Goal: Find contact information: Find contact information

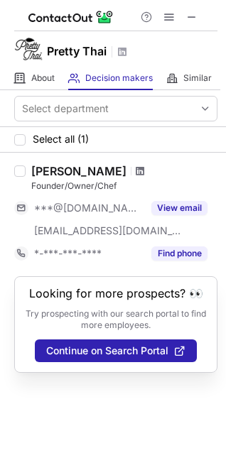
click at [136, 168] on span at bounding box center [140, 171] width 9 height 11
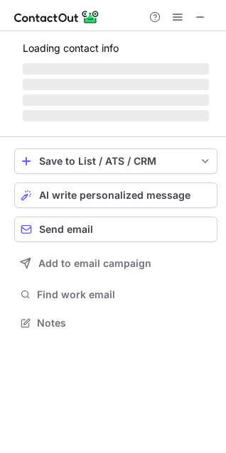
scroll to position [344, 226]
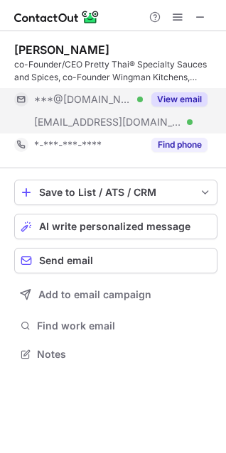
click at [181, 95] on button "View email" at bounding box center [179, 99] width 56 height 14
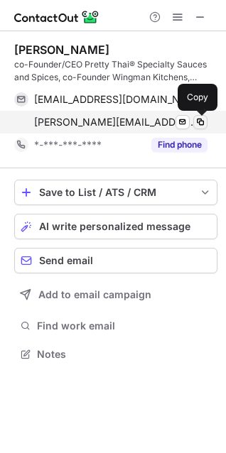
click at [203, 119] on span at bounding box center [200, 122] width 11 height 11
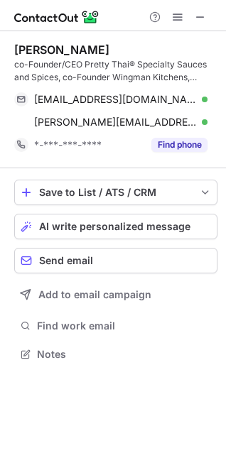
click at [166, 80] on div "co-Founder/CEO Pretty Thai® Specialty Sauces and Spices, co-Founder Wingman Kit…" at bounding box center [115, 71] width 203 height 26
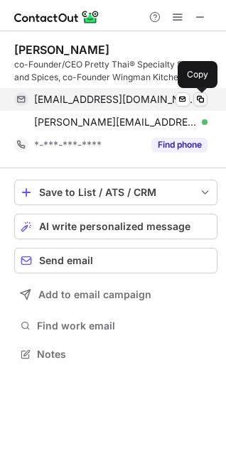
click at [203, 100] on span at bounding box center [200, 99] width 11 height 11
